Goal: Information Seeking & Learning: Learn about a topic

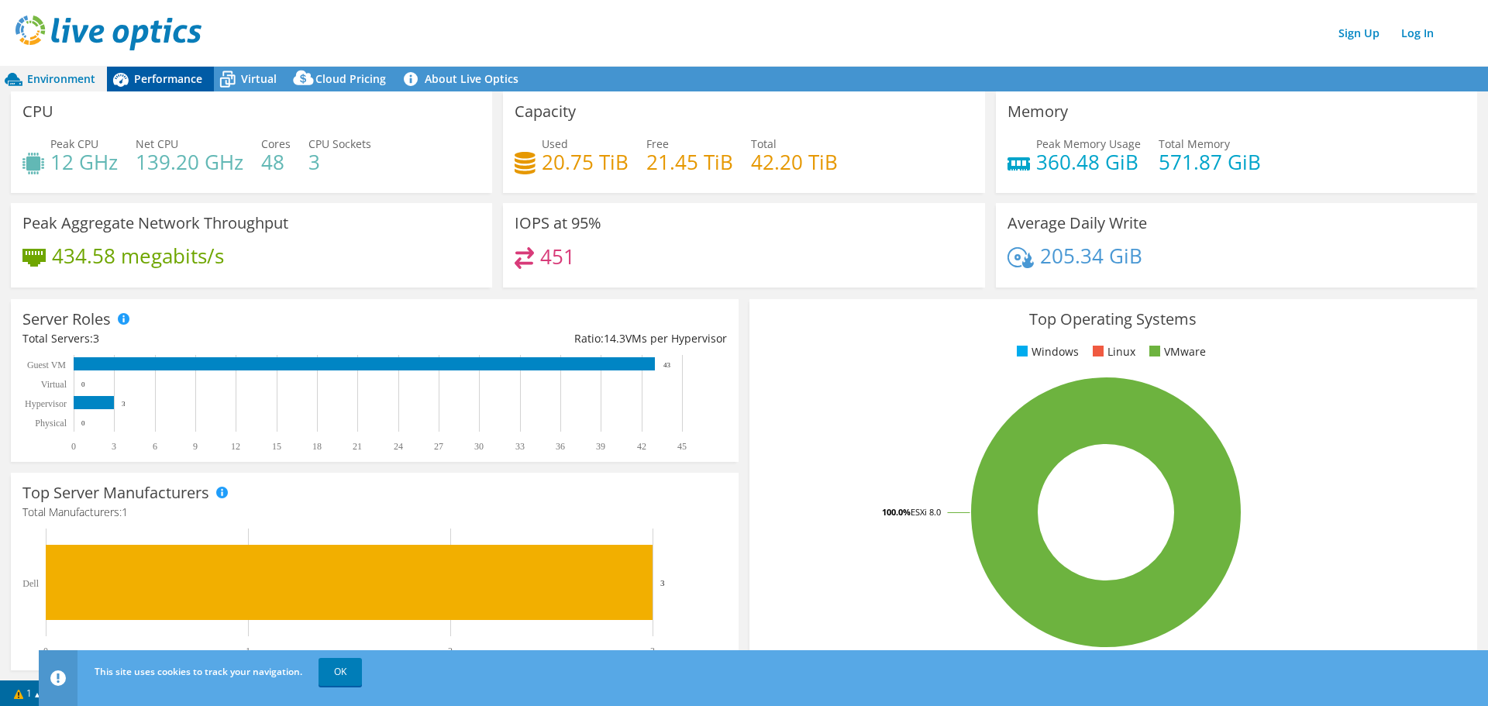
click at [174, 84] on span "Performance" at bounding box center [168, 78] width 68 height 15
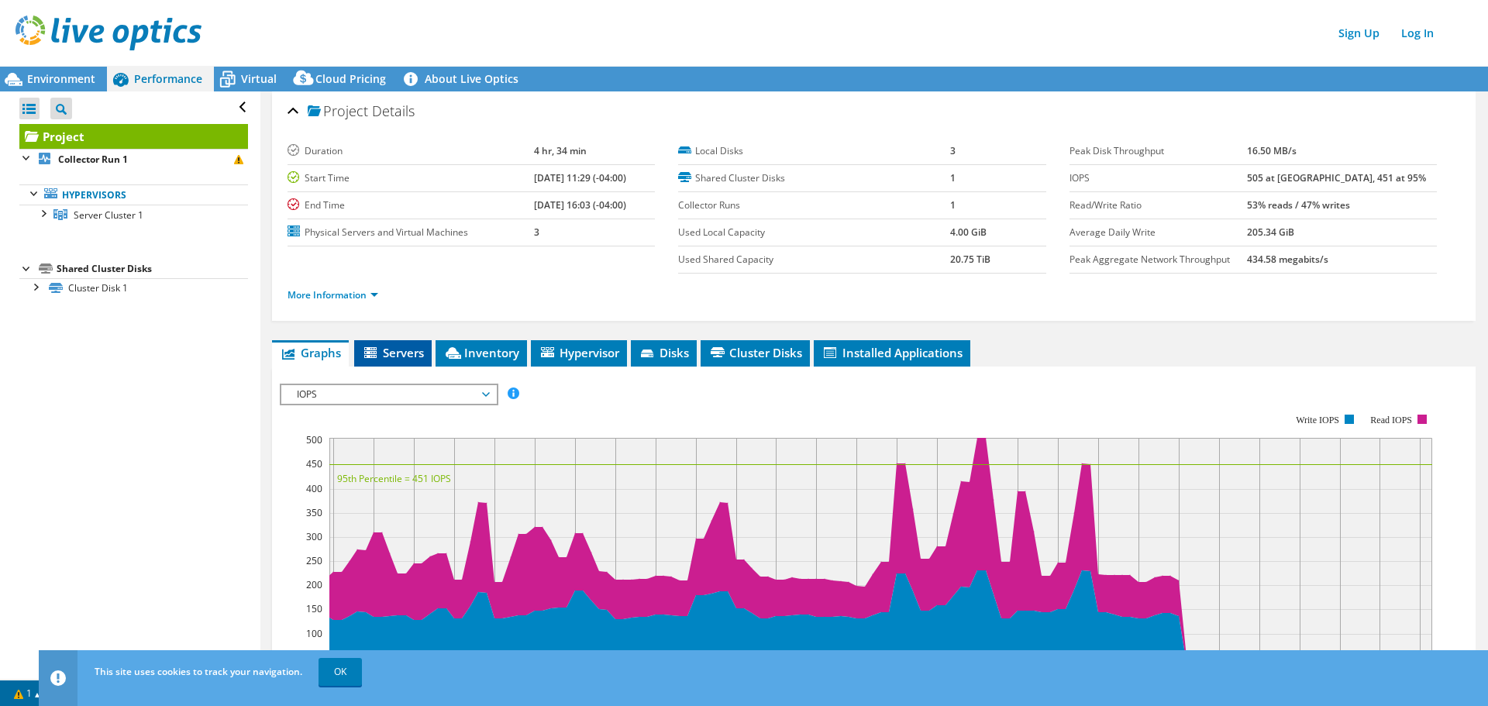
click at [380, 361] on li "Servers" at bounding box center [392, 353] width 77 height 26
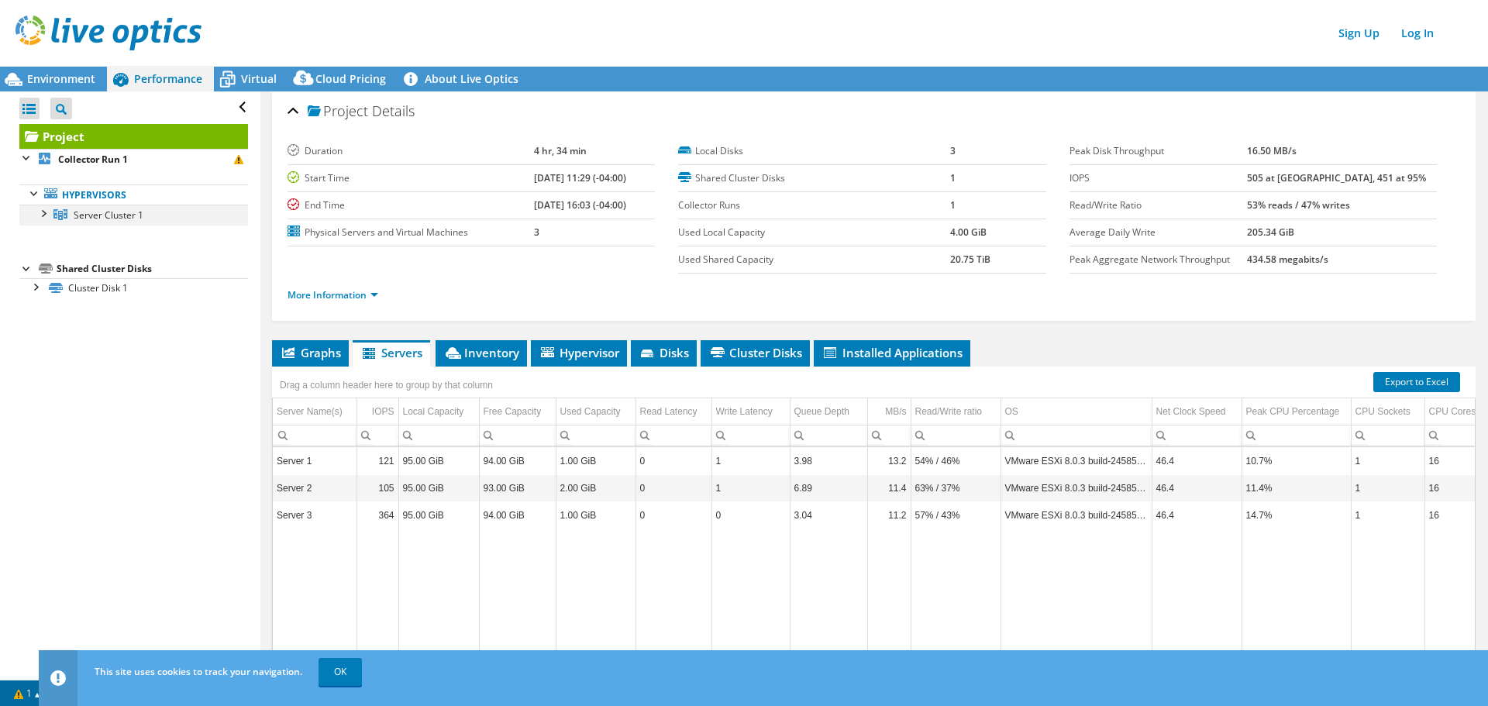
click at [40, 214] on div at bounding box center [42, 212] width 15 height 15
click at [503, 352] on span "Inventory" at bounding box center [481, 352] width 76 height 15
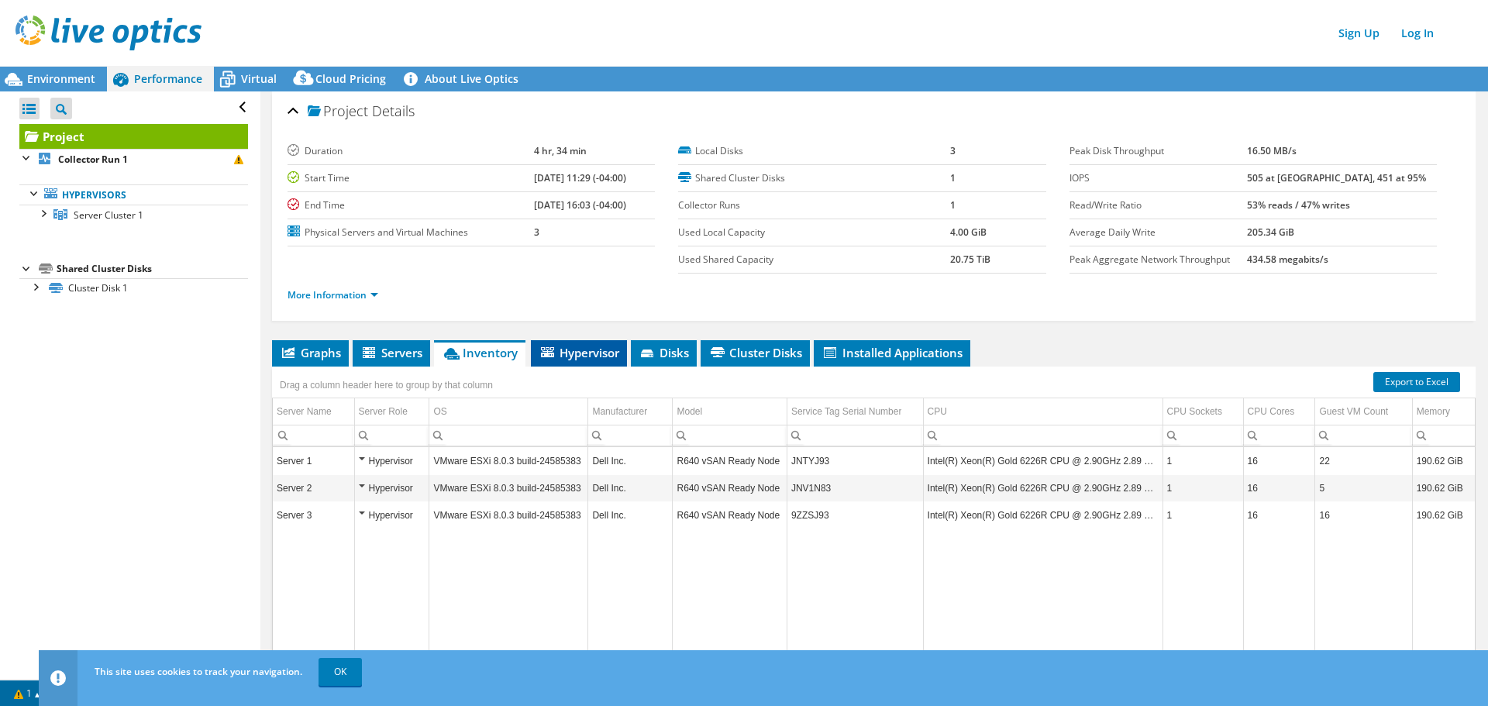
click at [572, 345] on span "Hypervisor" at bounding box center [579, 352] width 81 height 15
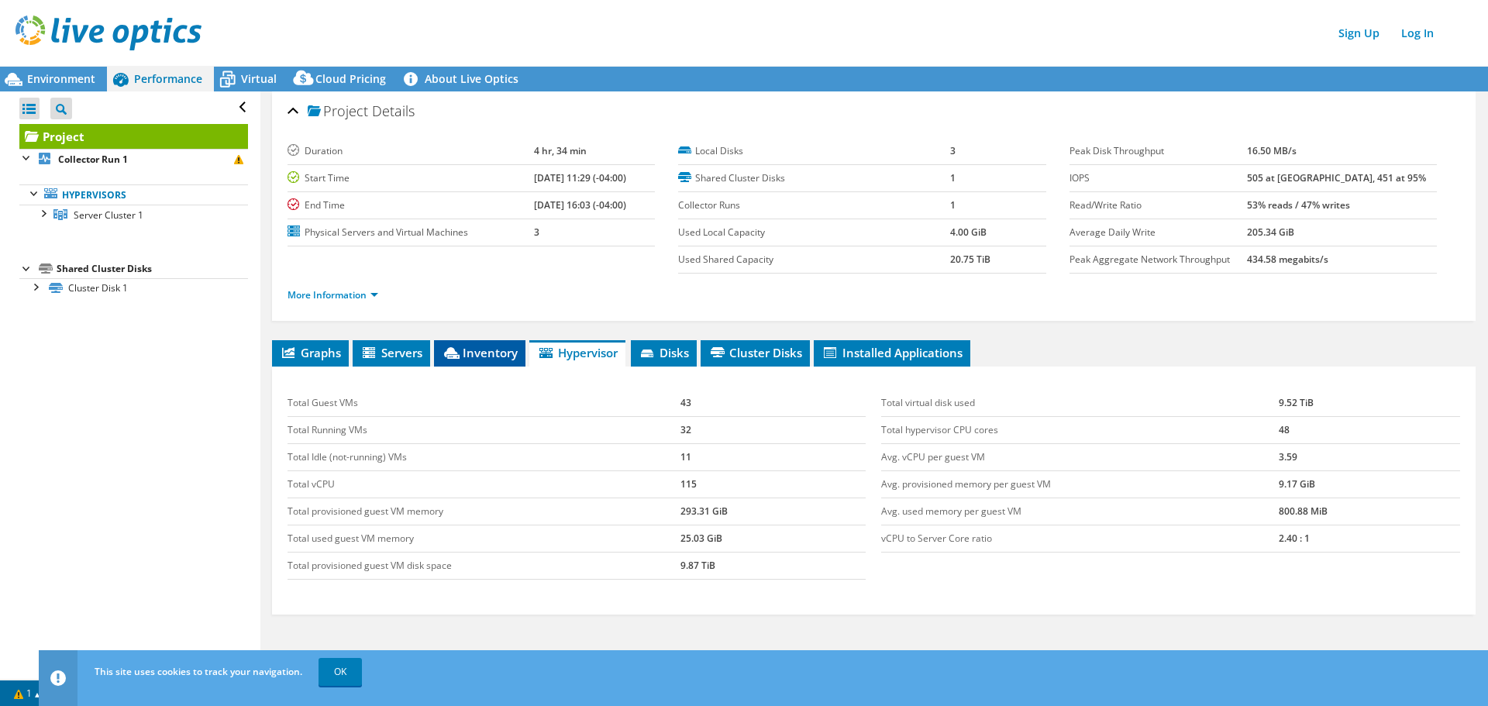
click at [483, 353] on span "Inventory" at bounding box center [480, 352] width 76 height 15
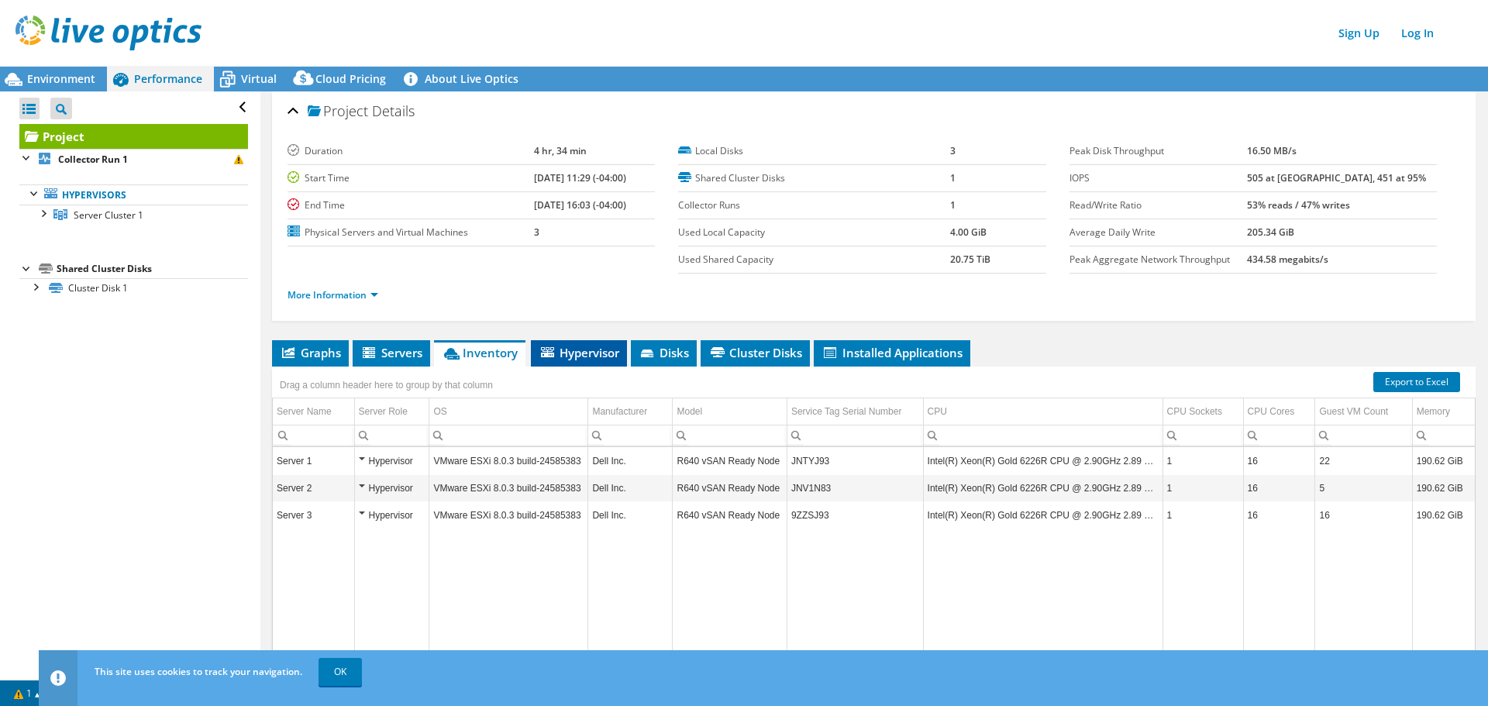
click at [580, 352] on span "Hypervisor" at bounding box center [579, 352] width 81 height 15
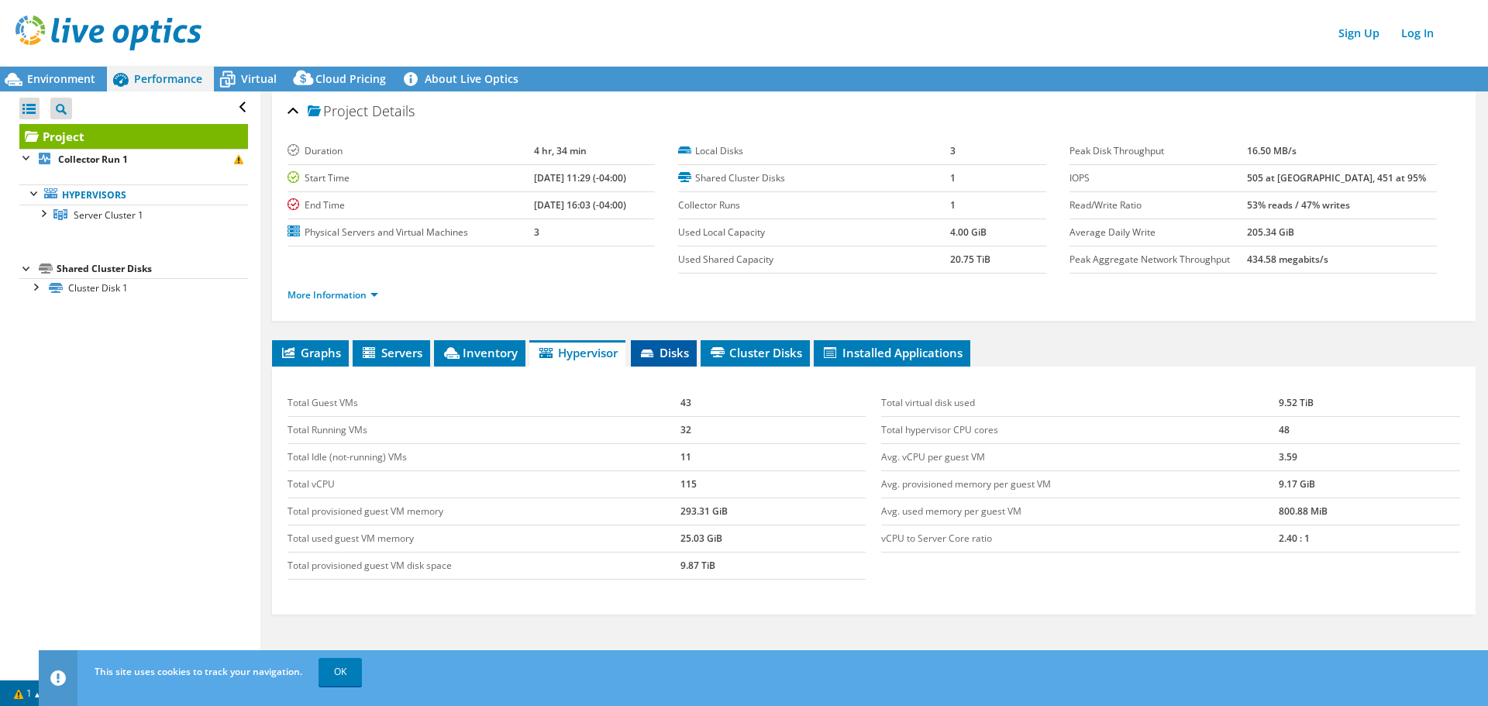
click at [651, 352] on icon at bounding box center [647, 353] width 12 height 8
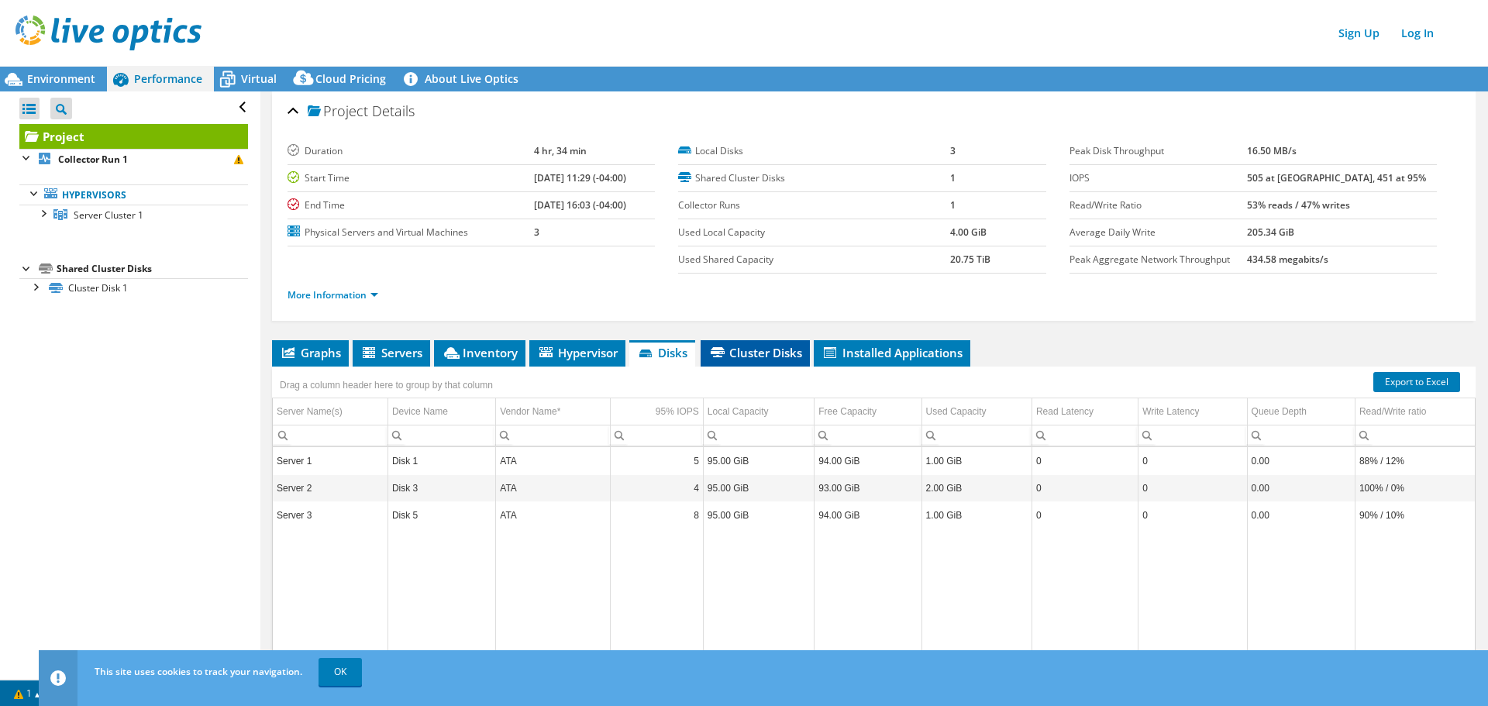
click at [762, 354] on span "Cluster Disks" at bounding box center [755, 352] width 94 height 15
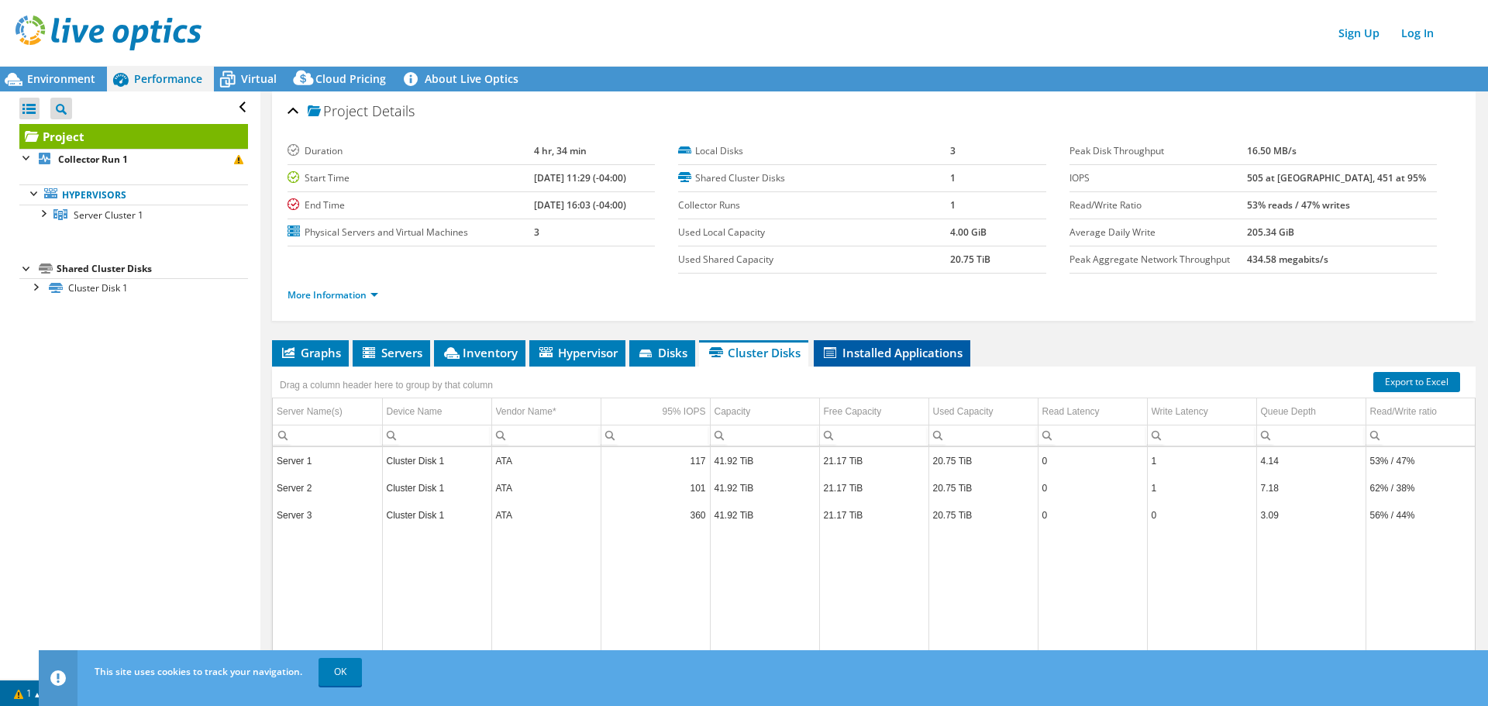
click at [935, 342] on li "Installed Applications" at bounding box center [892, 353] width 157 height 26
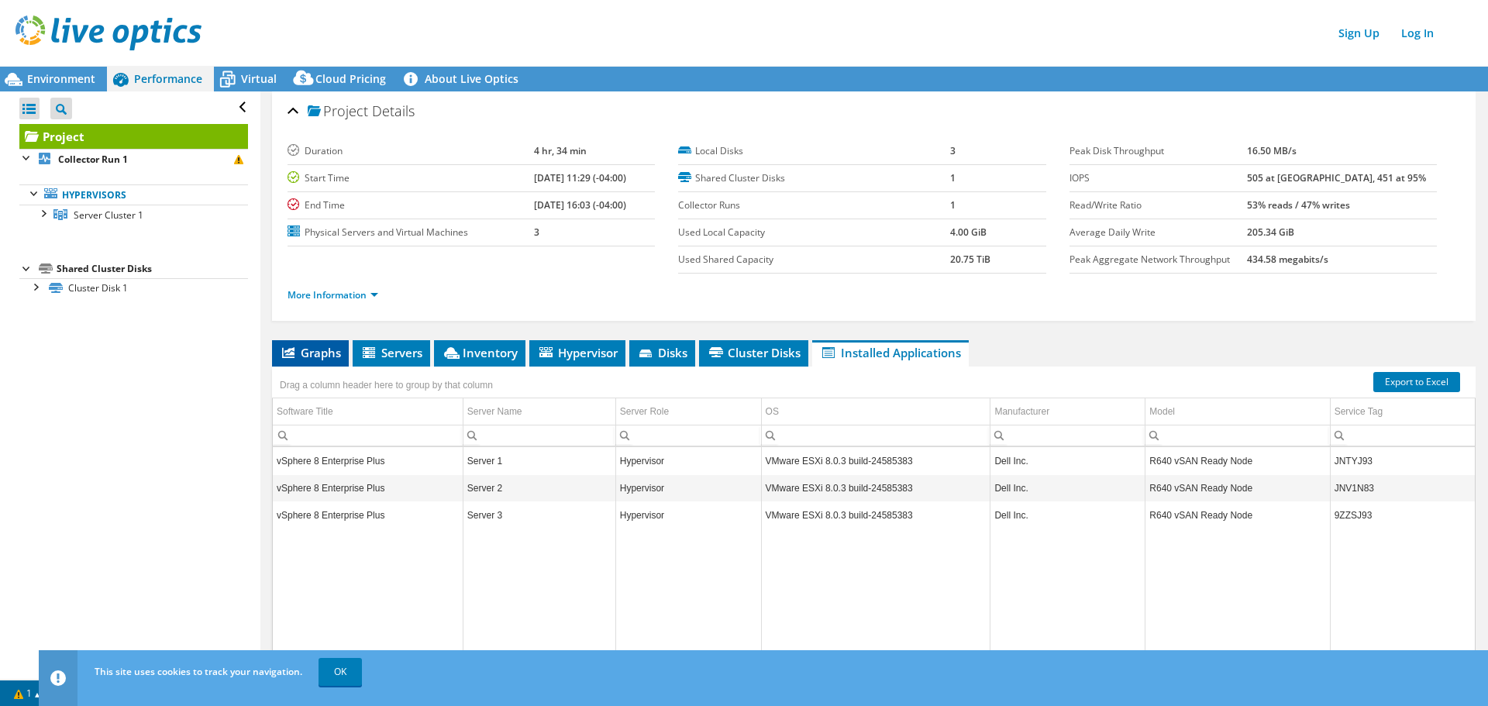
click at [308, 363] on li "Graphs" at bounding box center [310, 353] width 77 height 26
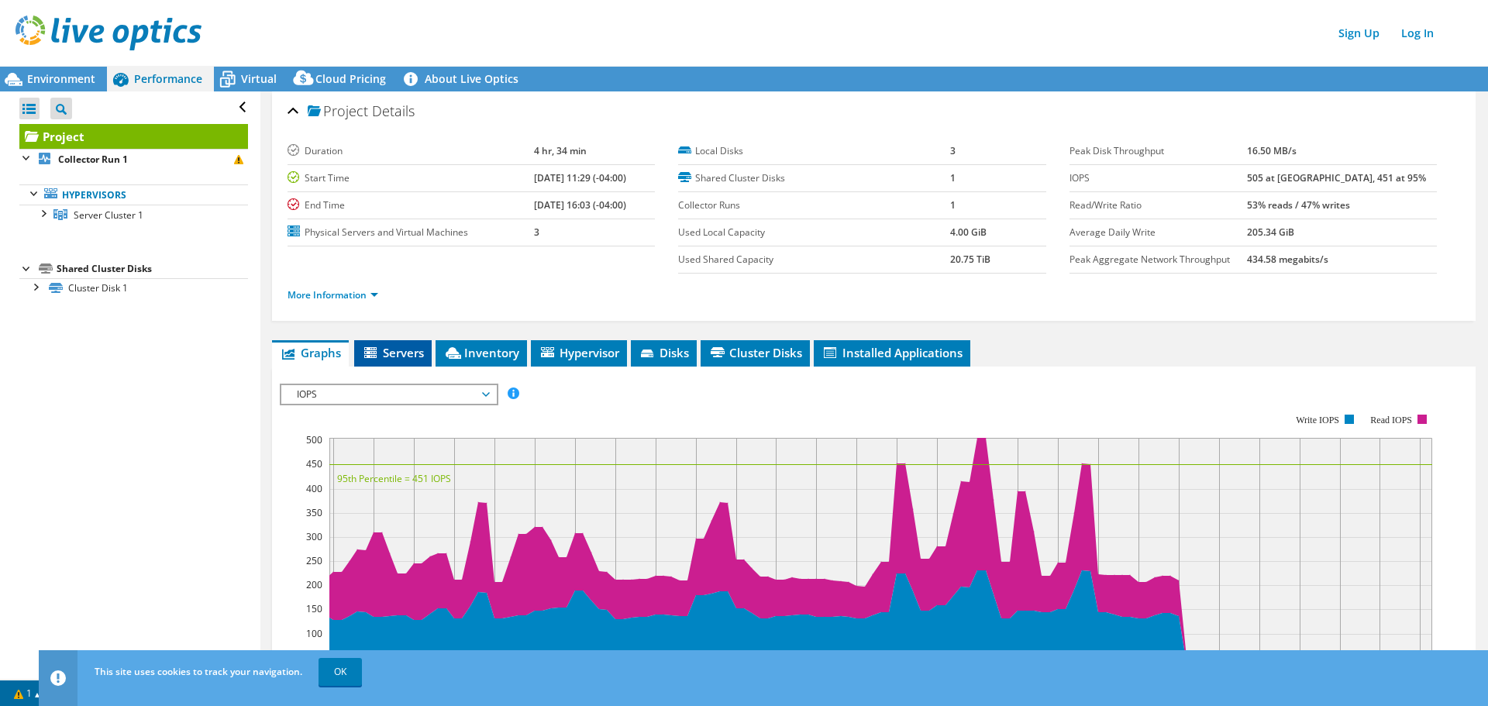
click at [394, 347] on span "Servers" at bounding box center [393, 352] width 62 height 15
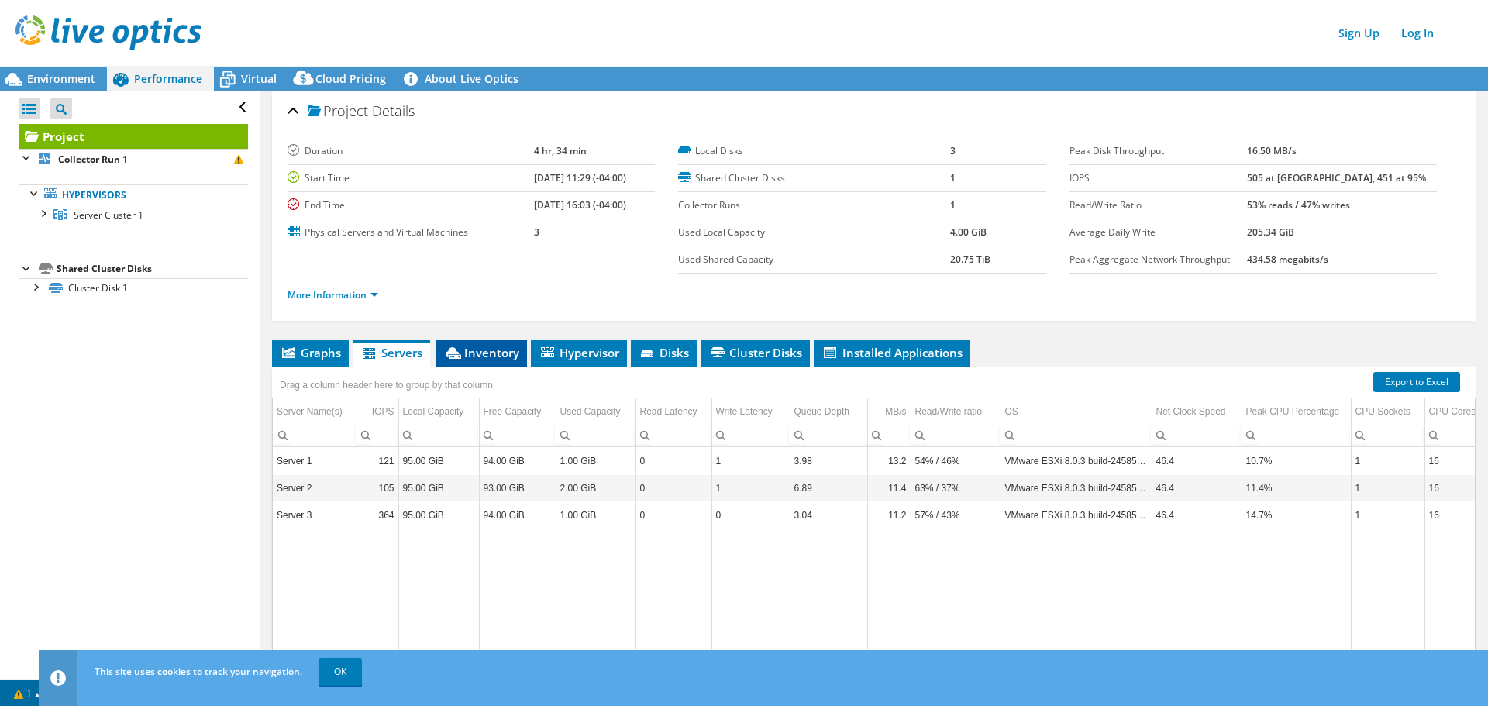
click at [490, 349] on span "Inventory" at bounding box center [481, 352] width 76 height 15
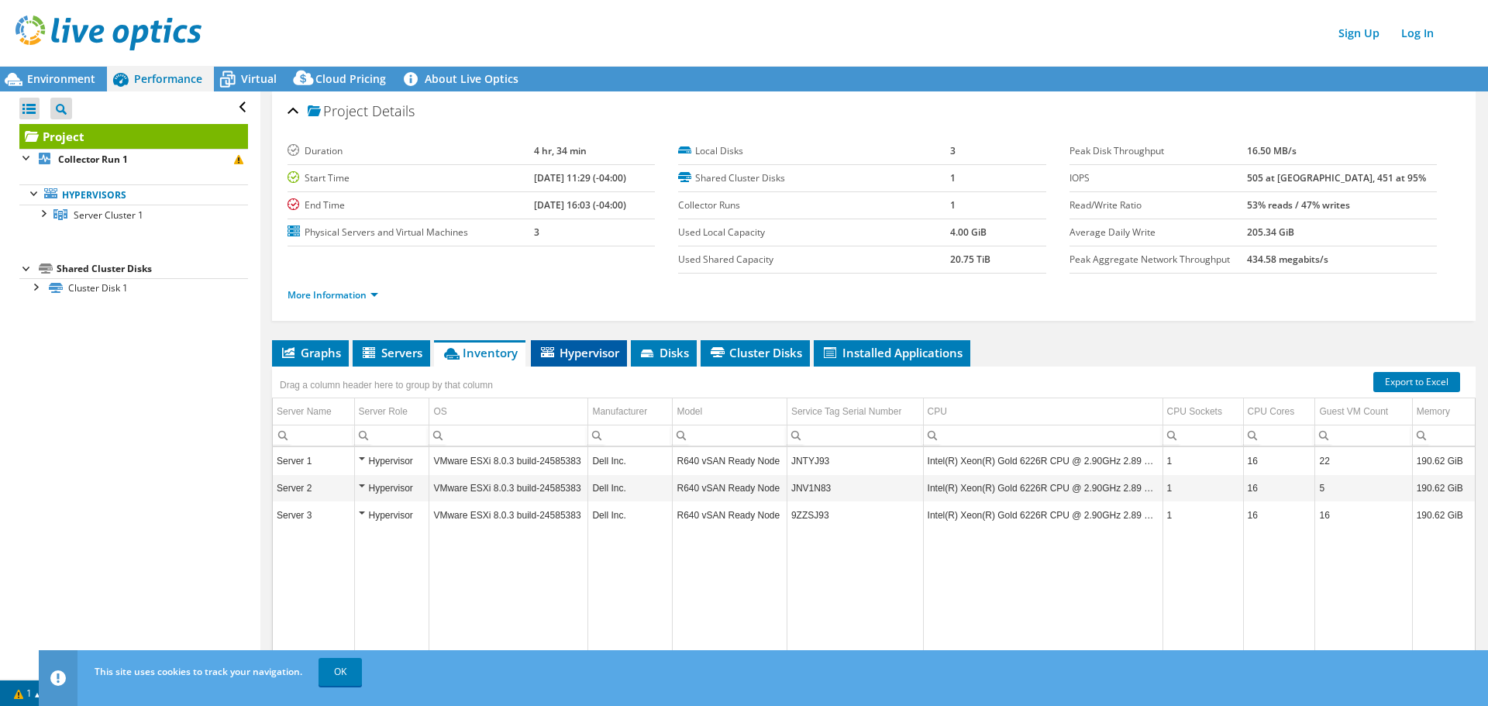
click at [598, 346] on span "Hypervisor" at bounding box center [579, 352] width 81 height 15
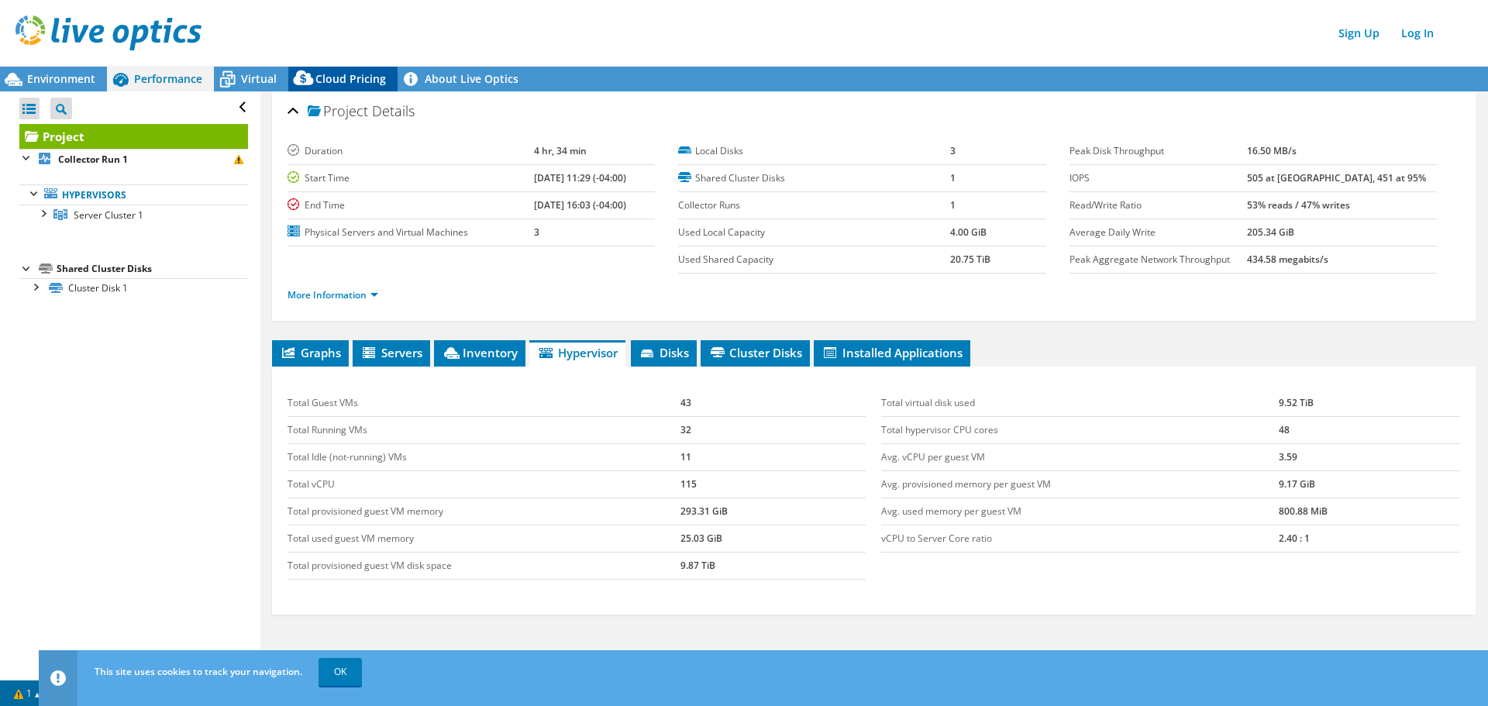
click at [312, 84] on icon at bounding box center [303, 81] width 31 height 31
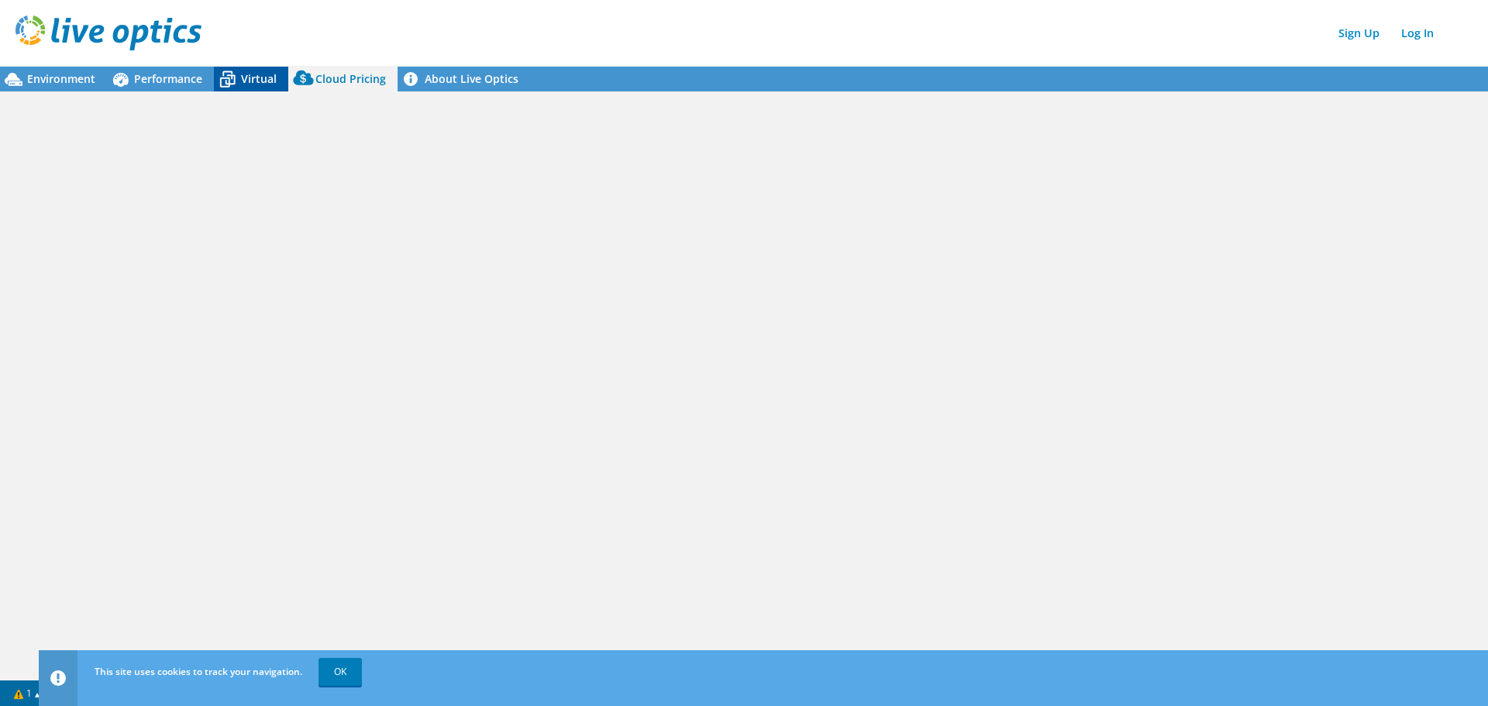
click at [244, 81] on span "Virtual" at bounding box center [259, 78] width 36 height 15
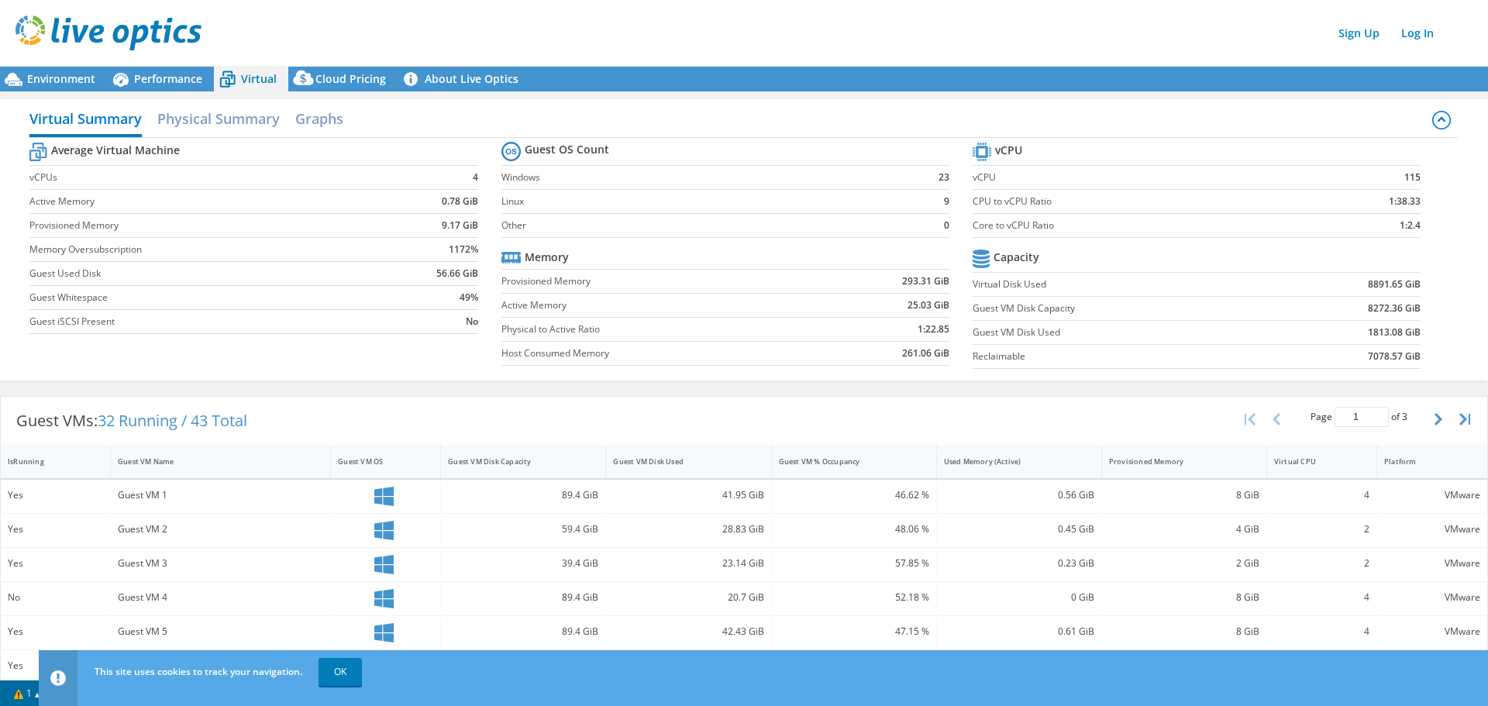
drag, startPoint x: 324, startPoint y: 673, endPoint x: 284, endPoint y: 673, distance: 40.3
click at [324, 673] on link "OK" at bounding box center [339, 672] width 43 height 28
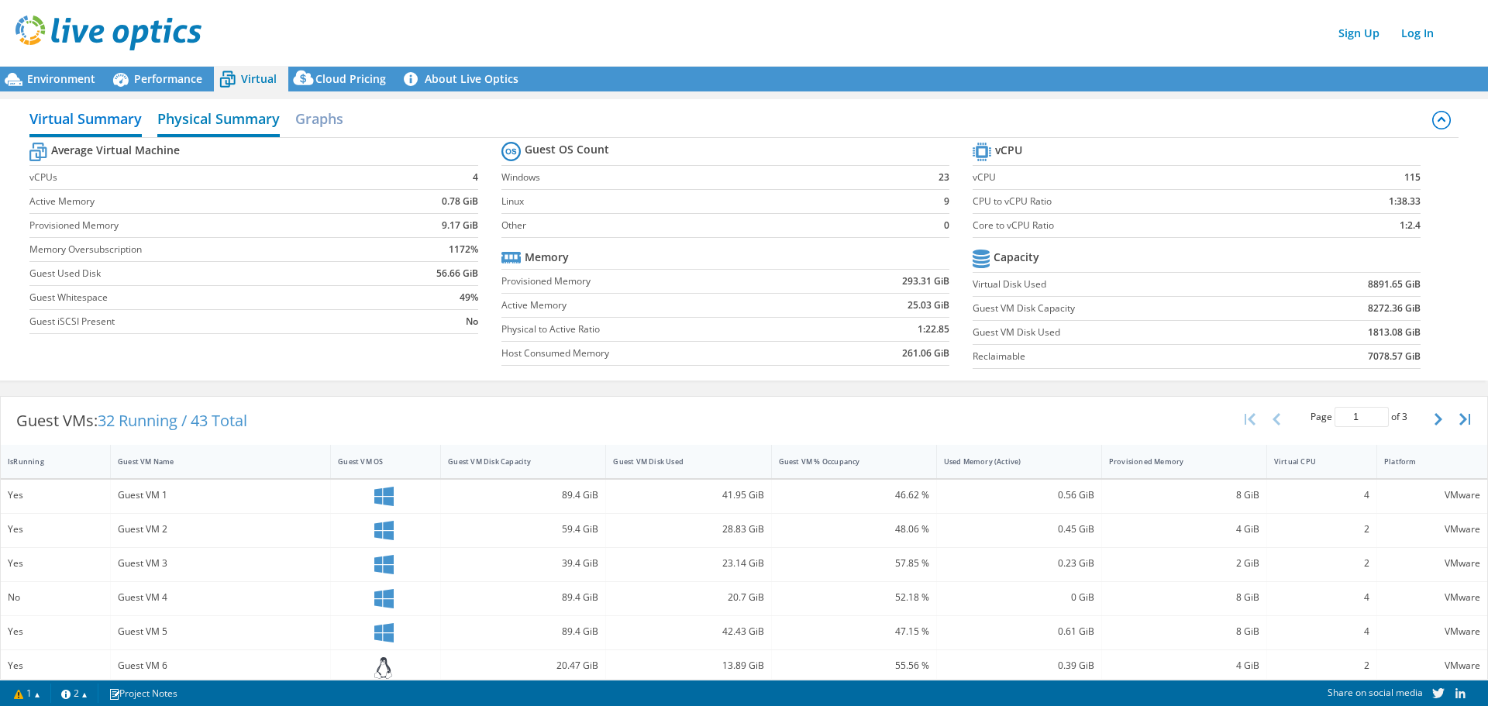
click at [222, 127] on h2 "Physical Summary" at bounding box center [218, 120] width 122 height 34
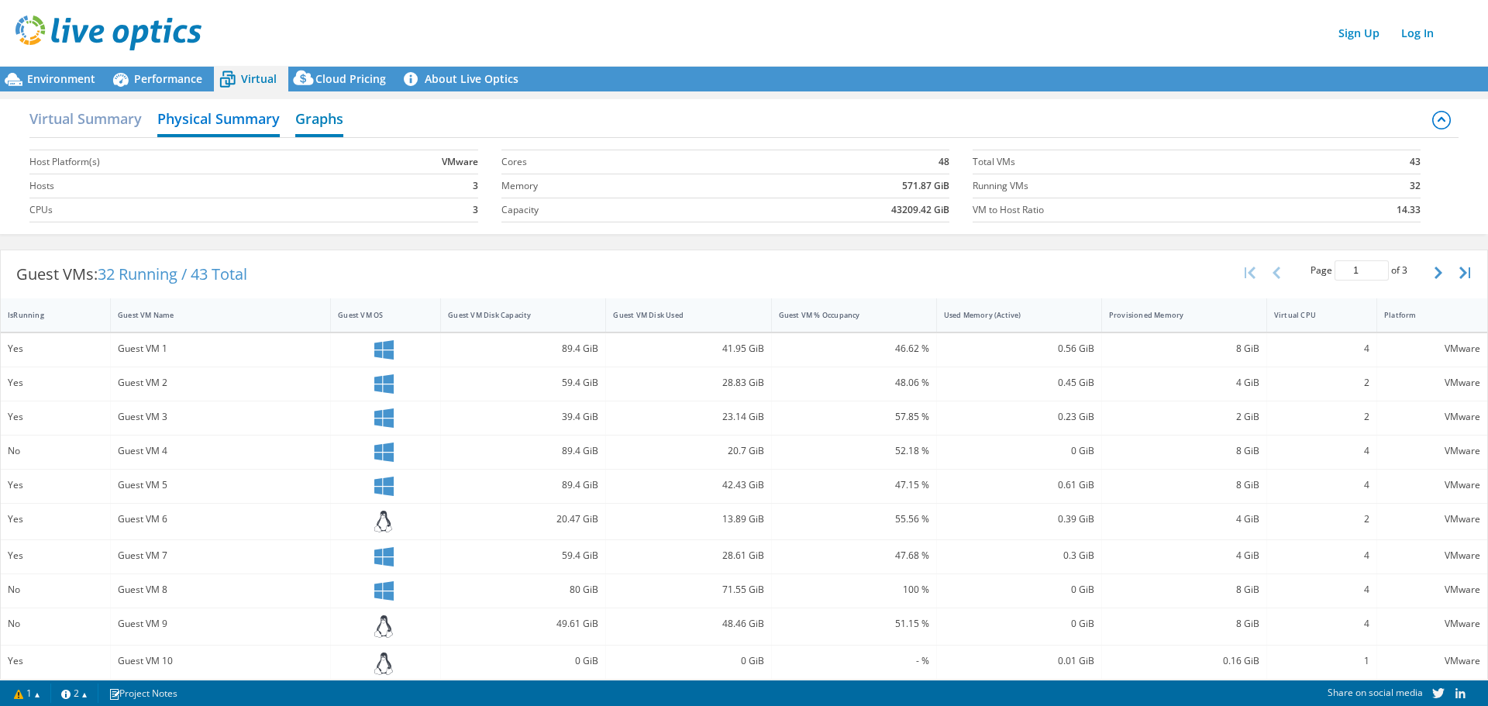
click at [321, 117] on h2 "Graphs" at bounding box center [319, 120] width 48 height 34
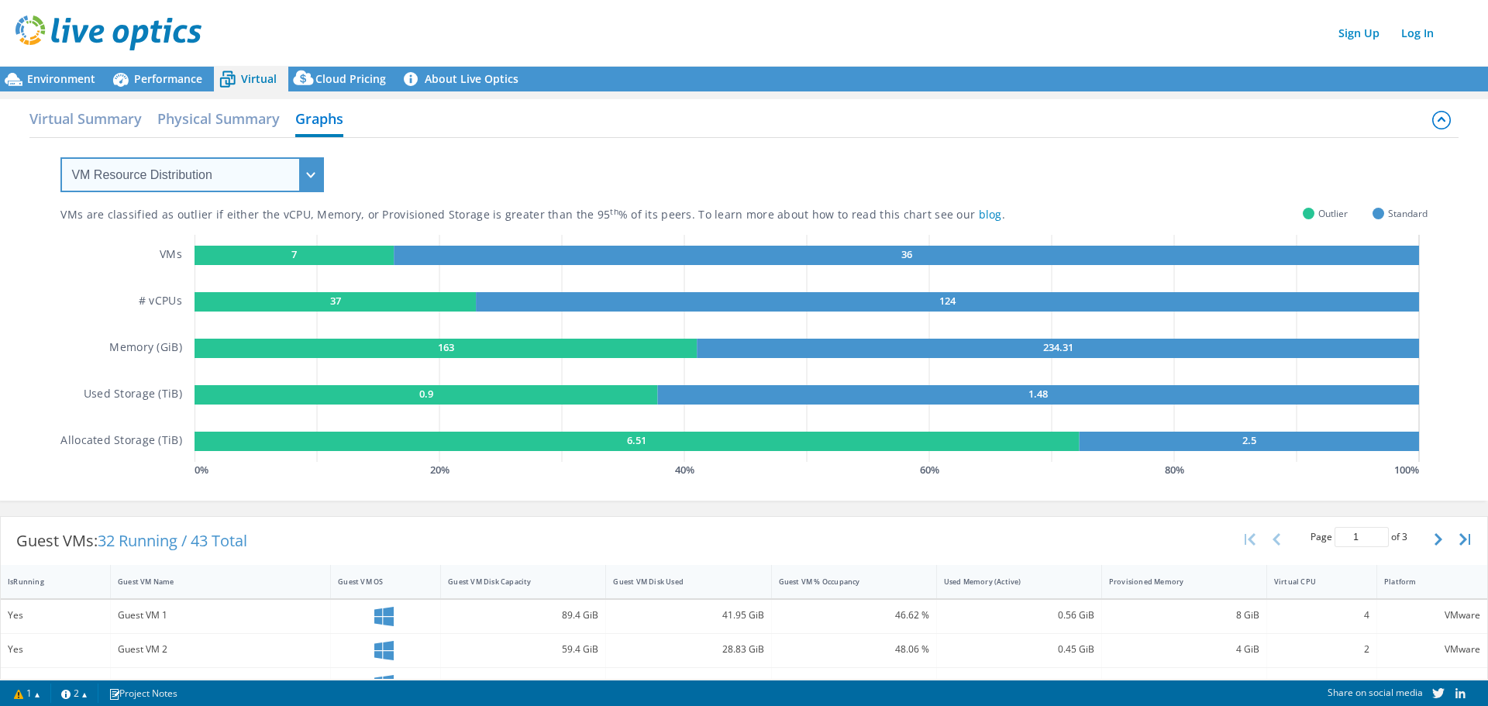
click at [306, 178] on select "VM Resource Distribution Provisioning Contrast Over Provisioning" at bounding box center [191, 174] width 263 height 35
select select "Over Provisioning"
click at [60, 157] on select "VM Resource Distribution Provisioning Contrast Over Provisioning" at bounding box center [191, 174] width 263 height 35
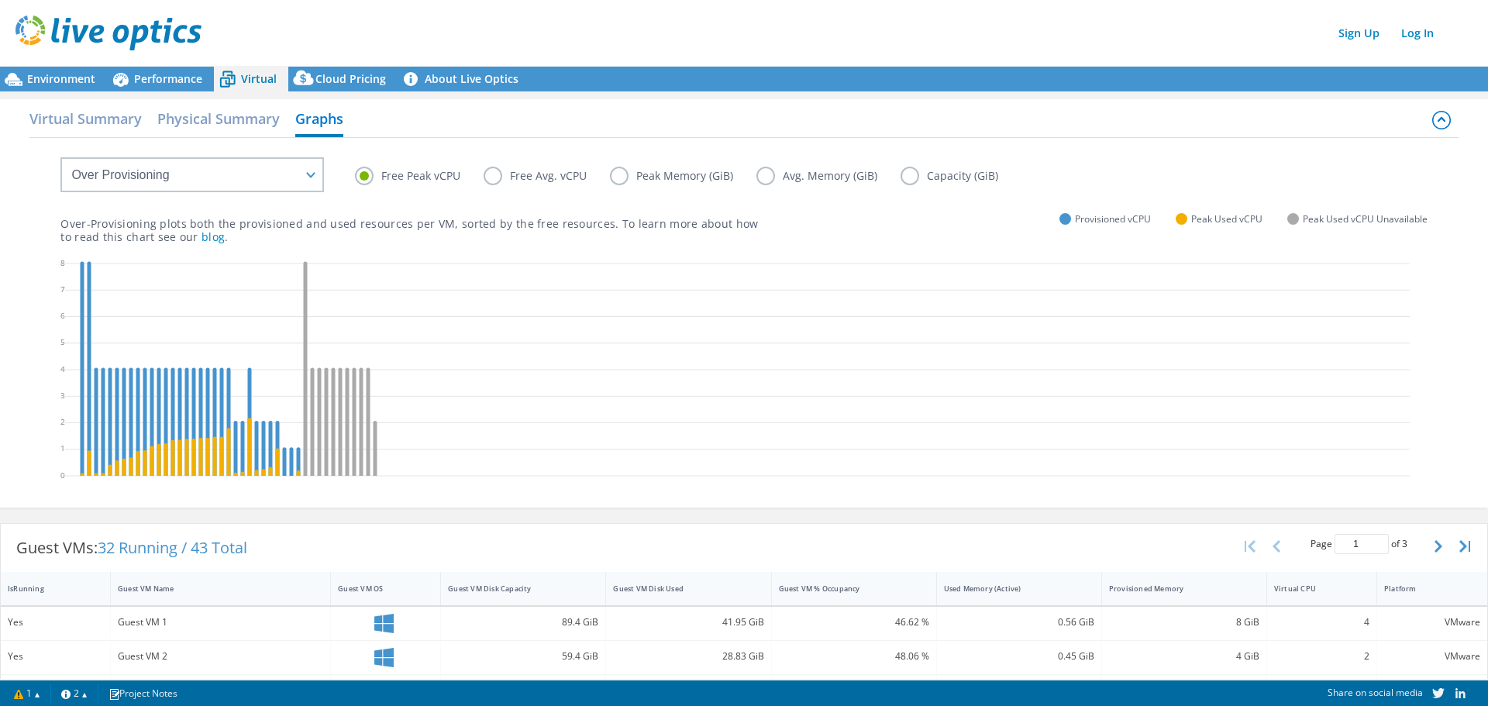
click at [497, 183] on label "Free Avg. vCPU" at bounding box center [546, 176] width 126 height 19
click at [0, 0] on input "Free Avg. vCPU" at bounding box center [0, 0] width 0 height 0
click at [620, 179] on label "Peak Memory (GiB)" at bounding box center [683, 176] width 146 height 19
click at [0, 0] on input "Peak Memory (GiB)" at bounding box center [0, 0] width 0 height 0
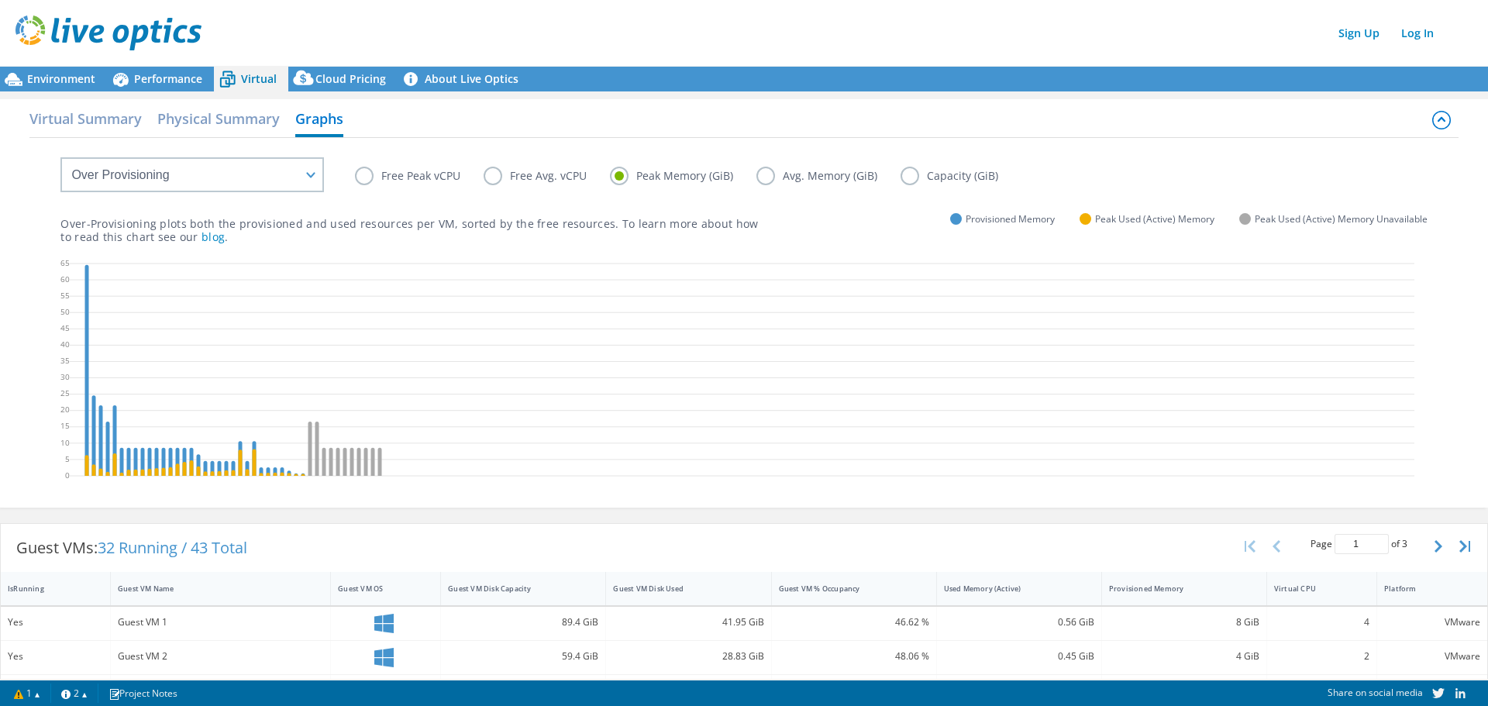
click at [766, 176] on label "Avg. Memory (GiB)" at bounding box center [828, 176] width 144 height 19
click at [0, 0] on input "Avg. Memory (GiB)" at bounding box center [0, 0] width 0 height 0
click at [909, 176] on label "Capacity (GiB)" at bounding box center [960, 176] width 121 height 19
click at [0, 0] on input "Capacity (GiB)" at bounding box center [0, 0] width 0 height 0
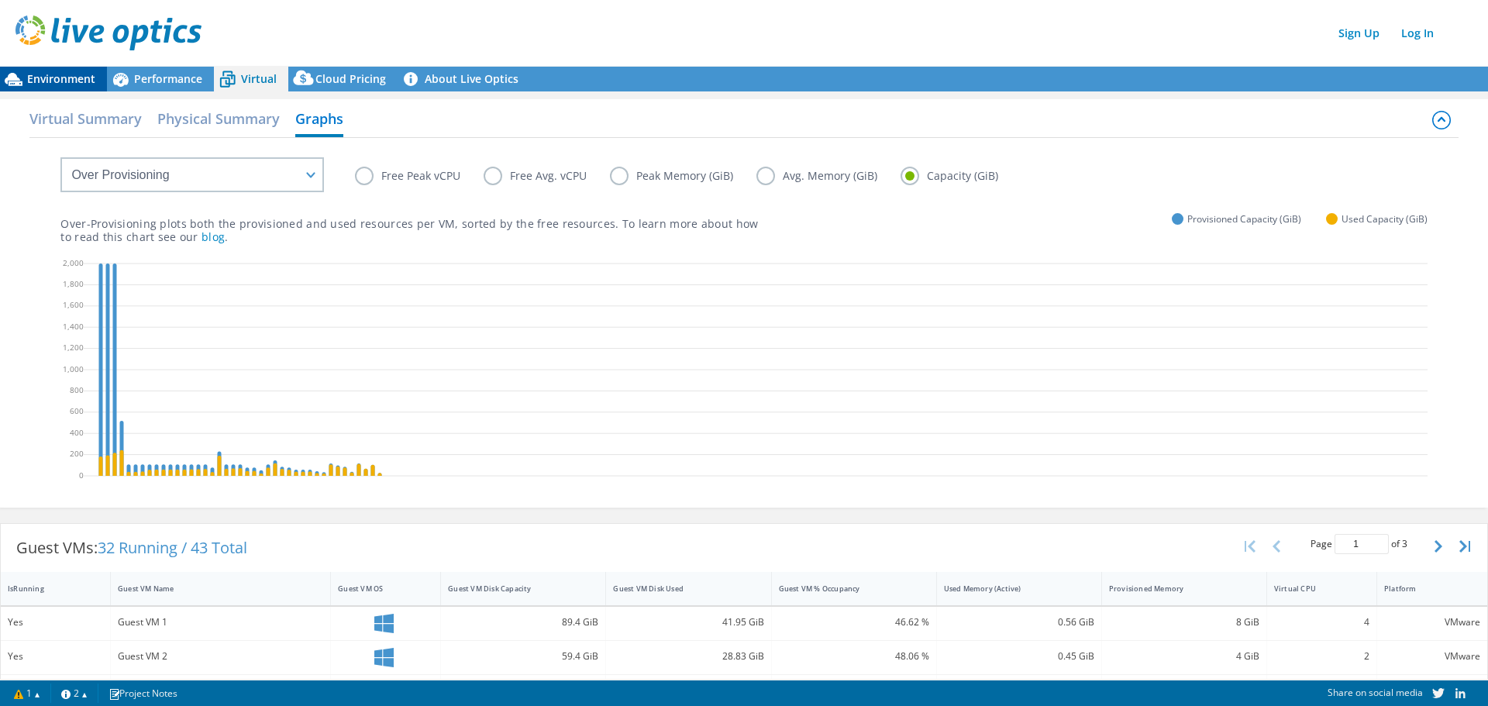
click at [77, 77] on span "Environment" at bounding box center [61, 78] width 68 height 15
